Goal: Check status

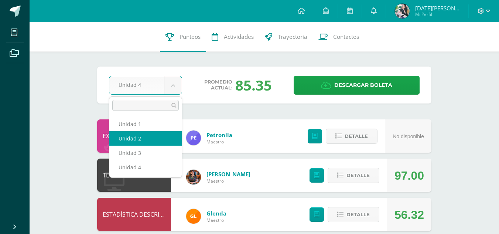
select select "Unidad 2"
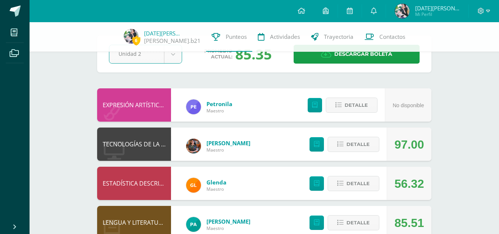
scroll to position [30, 0]
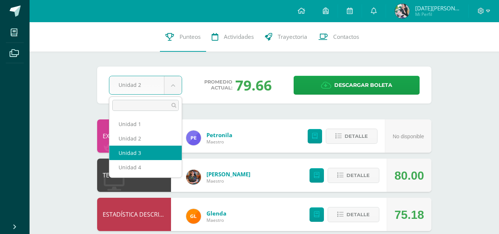
select select "Unidad 3"
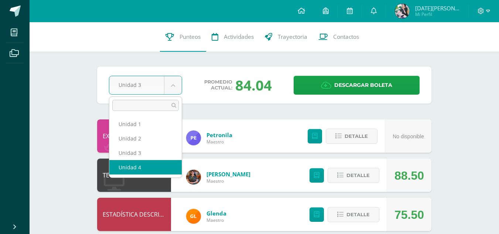
select select "Unidad 4"
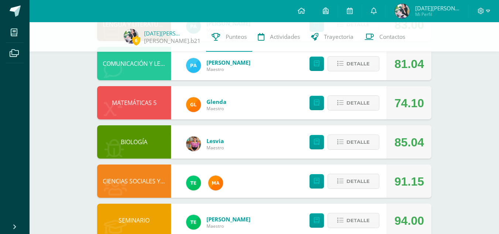
scroll to position [244, 0]
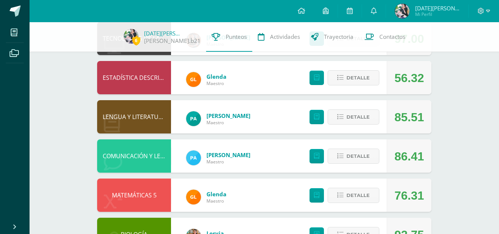
scroll to position [244, 0]
